Goal: Information Seeking & Learning: Find specific fact

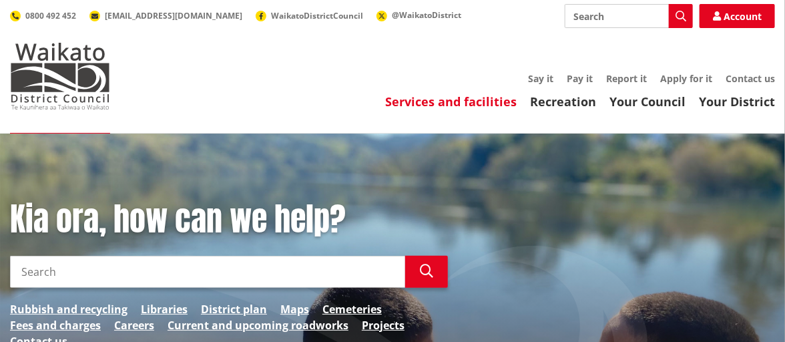
click at [425, 102] on link "Services and facilities" at bounding box center [450, 101] width 131 height 16
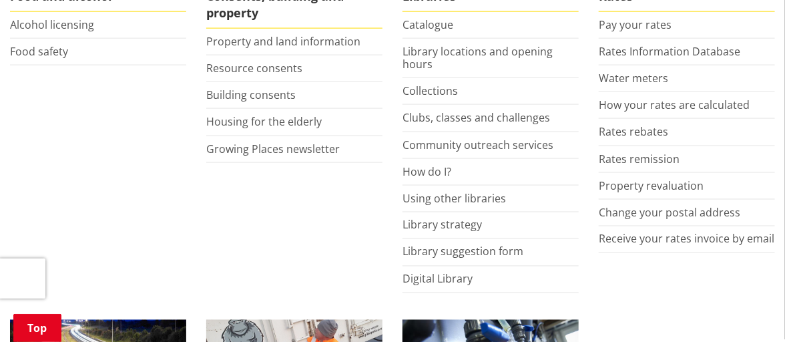
scroll to position [600, 0]
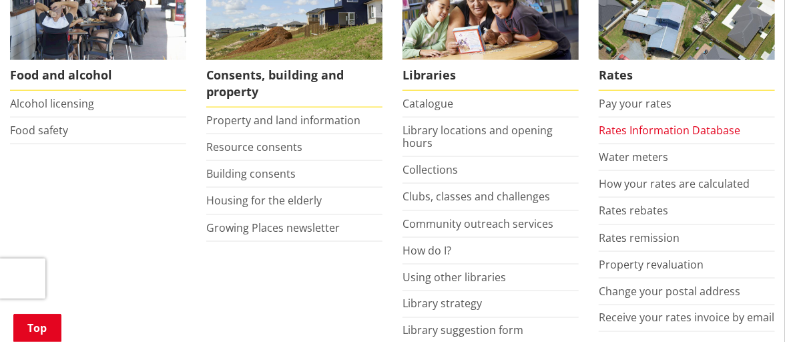
click at [660, 128] on link "Rates Information Database" at bounding box center [669, 130] width 141 height 15
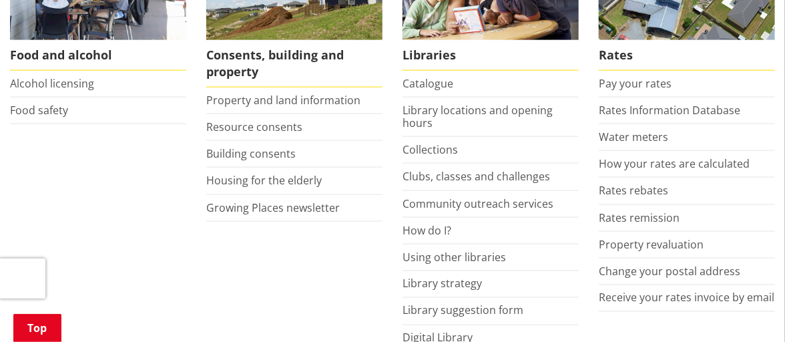
scroll to position [600, 0]
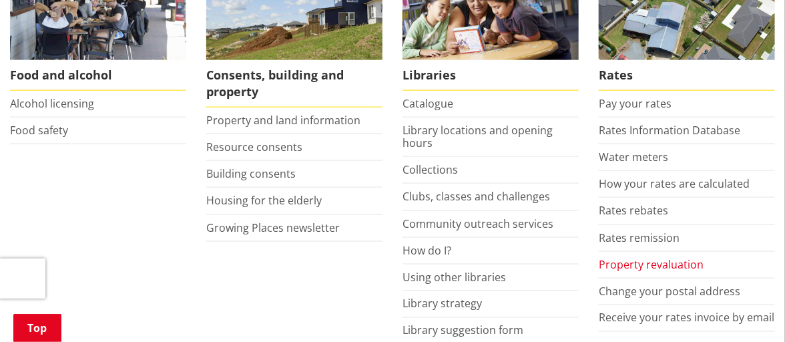
click at [640, 259] on link "Property revaluation" at bounding box center [651, 264] width 105 height 15
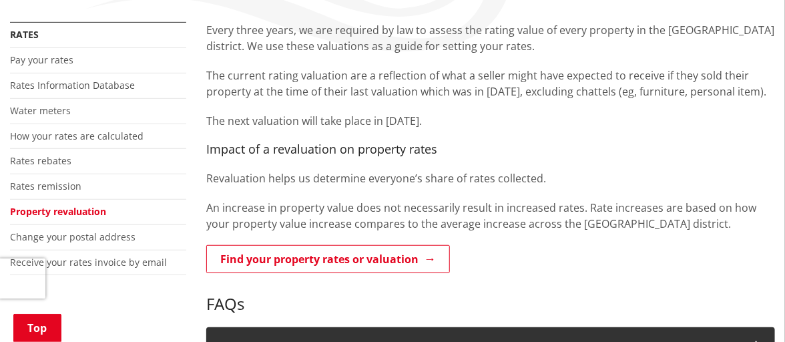
scroll to position [267, 0]
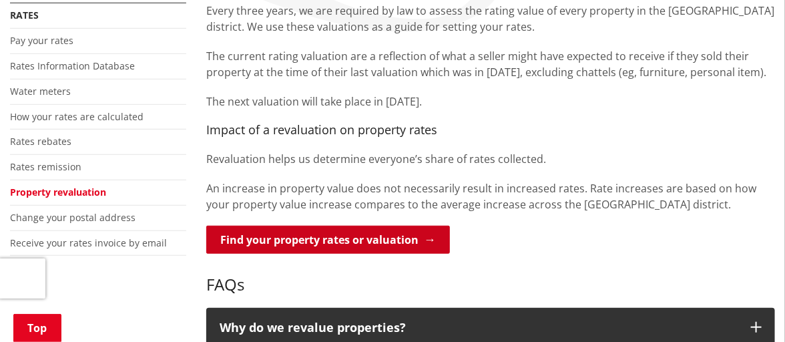
click at [308, 242] on link "Find your property rates or valuation" at bounding box center [328, 240] width 244 height 28
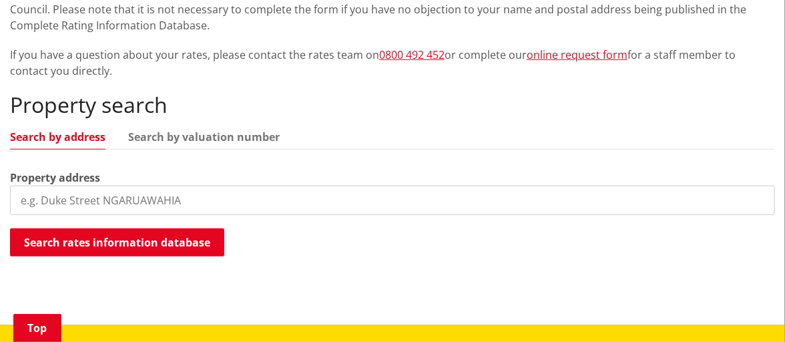
scroll to position [333, 0]
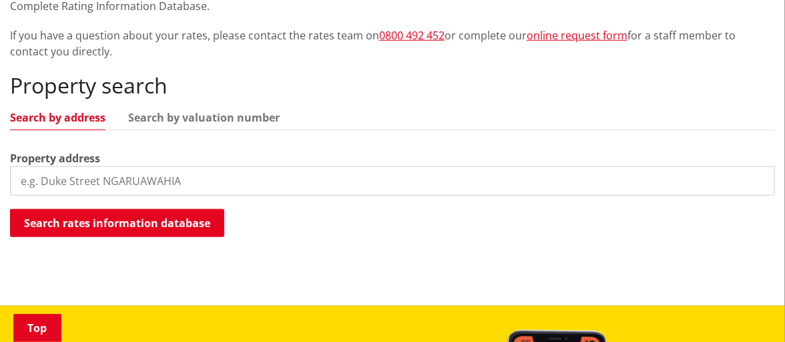
click at [71, 170] on input "search" at bounding box center [392, 180] width 765 height 29
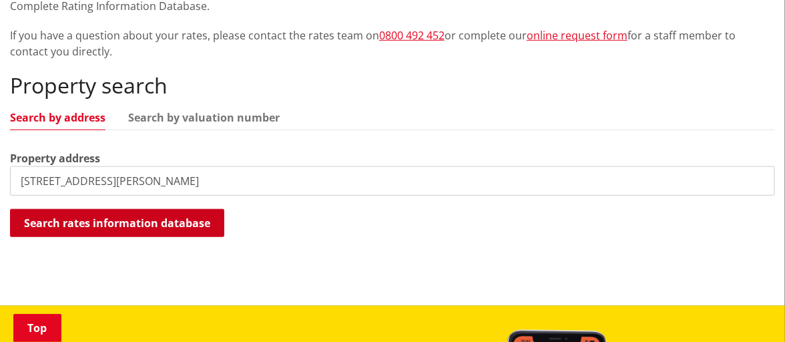
click at [64, 216] on button "Search rates information database" at bounding box center [117, 223] width 214 height 28
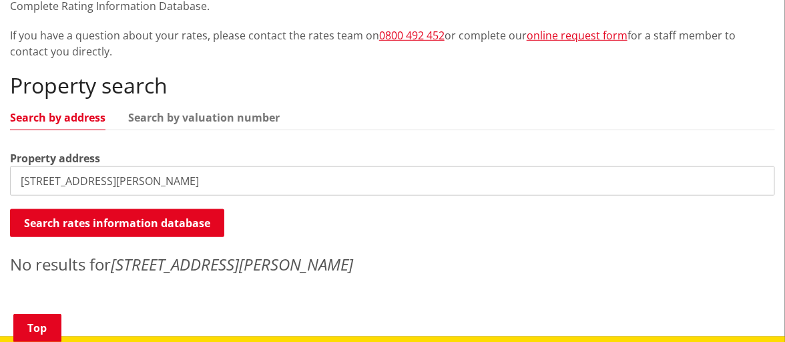
drag, startPoint x: 140, startPoint y: 180, endPoint x: 0, endPoint y: 178, distance: 140.2
click at [0, 178] on div "Home Services and facilities Rates Rates Information Database Rates Information…" at bounding box center [392, 58] width 785 height 449
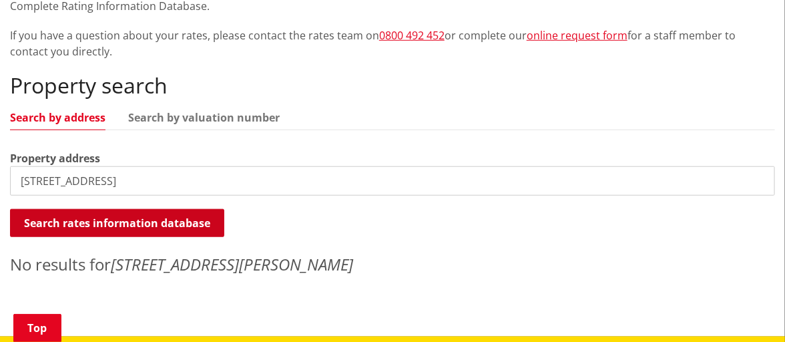
type input "28 Alexandra Street Huntly"
click at [84, 220] on button "Search rates information database" at bounding box center [117, 223] width 214 height 28
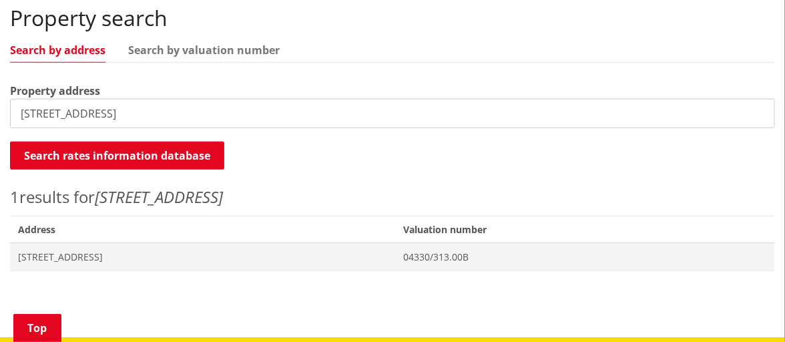
scroll to position [467, 0]
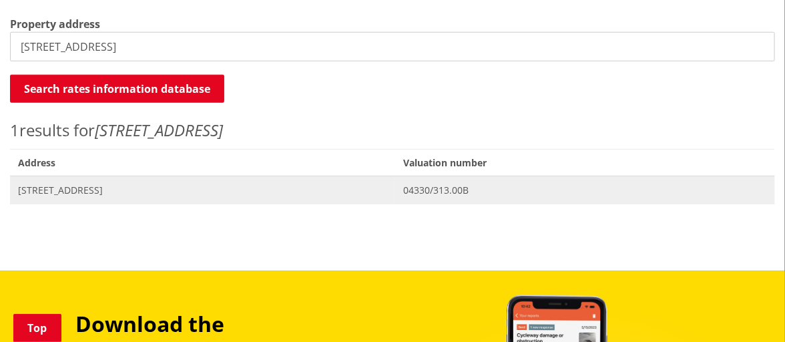
click at [481, 186] on span "04330/313.00B" at bounding box center [585, 190] width 364 height 13
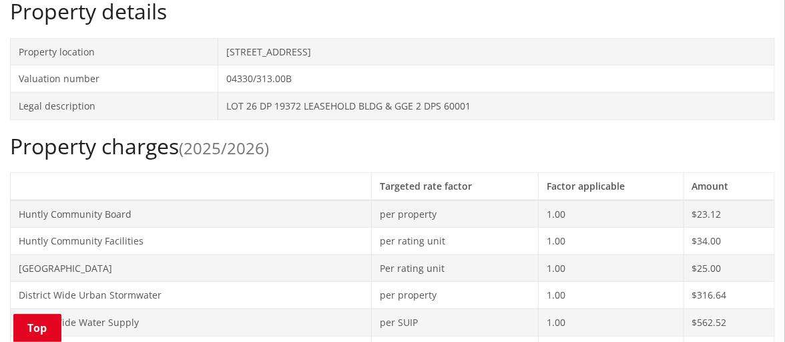
scroll to position [200, 0]
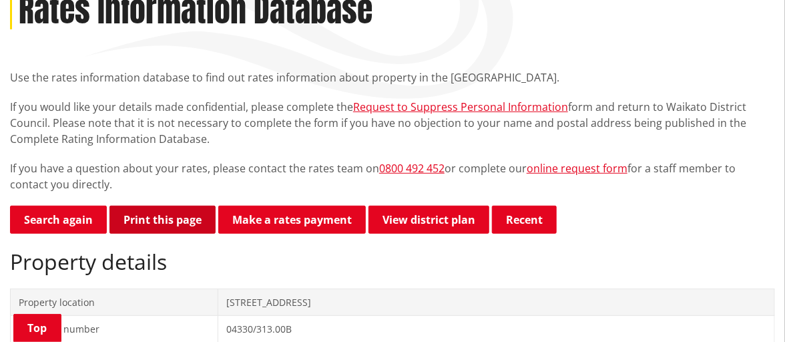
click at [147, 220] on button "Print this page" at bounding box center [162, 220] width 106 height 28
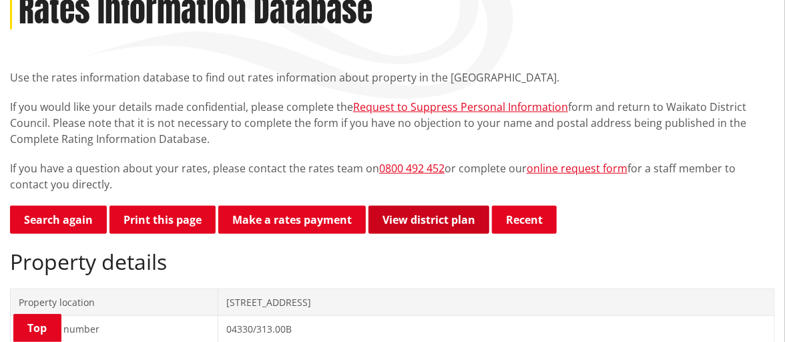
click at [444, 220] on link "View district plan" at bounding box center [428, 220] width 121 height 28
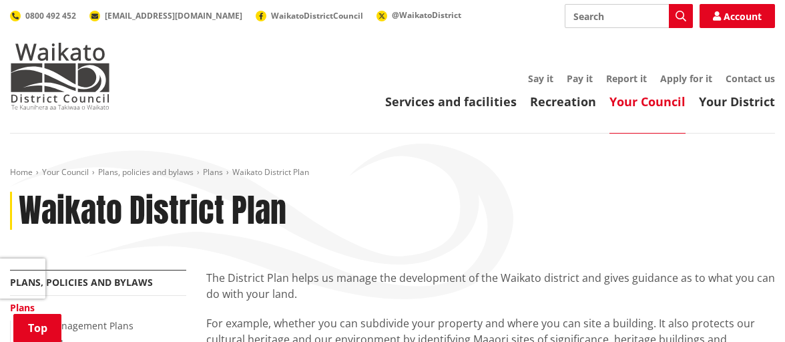
scroll to position [267, 0]
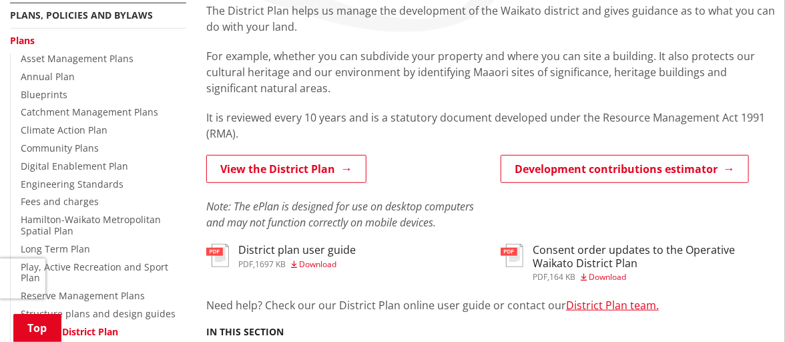
click at [220, 254] on img at bounding box center [217, 255] width 23 height 23
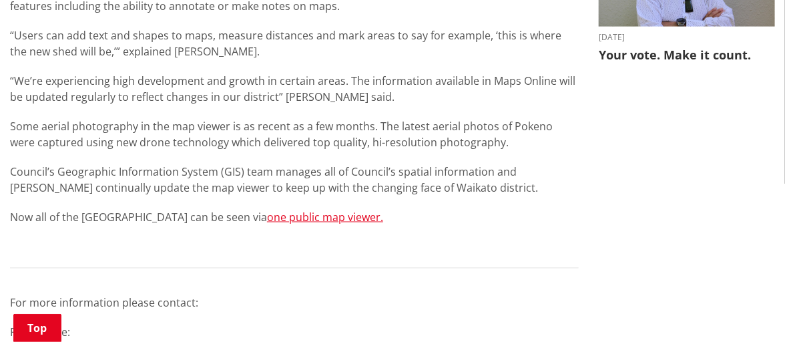
scroll to position [667, 0]
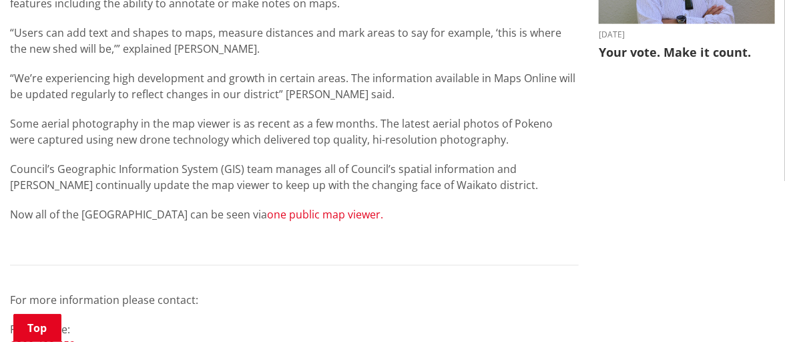
click at [316, 216] on link "one public map viewer." at bounding box center [325, 214] width 116 height 15
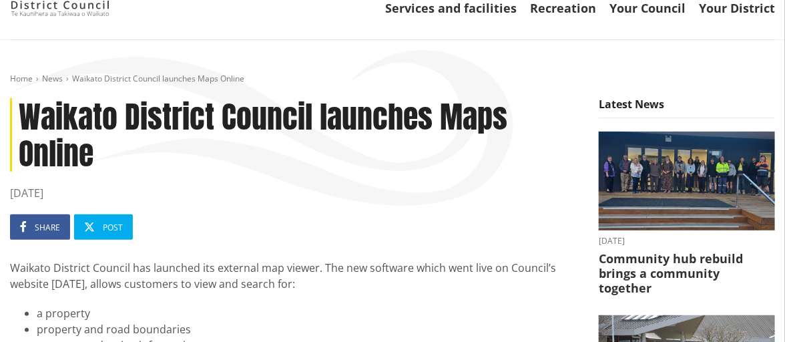
scroll to position [0, 0]
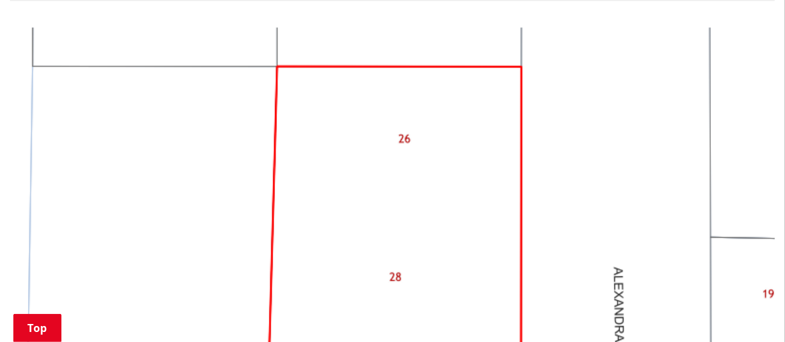
scroll to position [1401, 0]
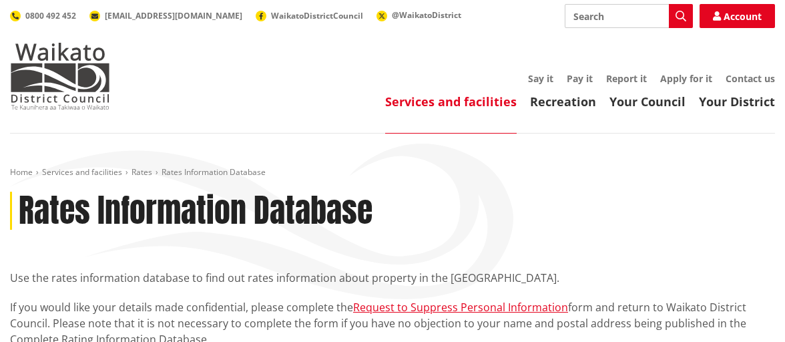
scroll to position [1401, 0]
